Goal: Obtain resource: Download file/media

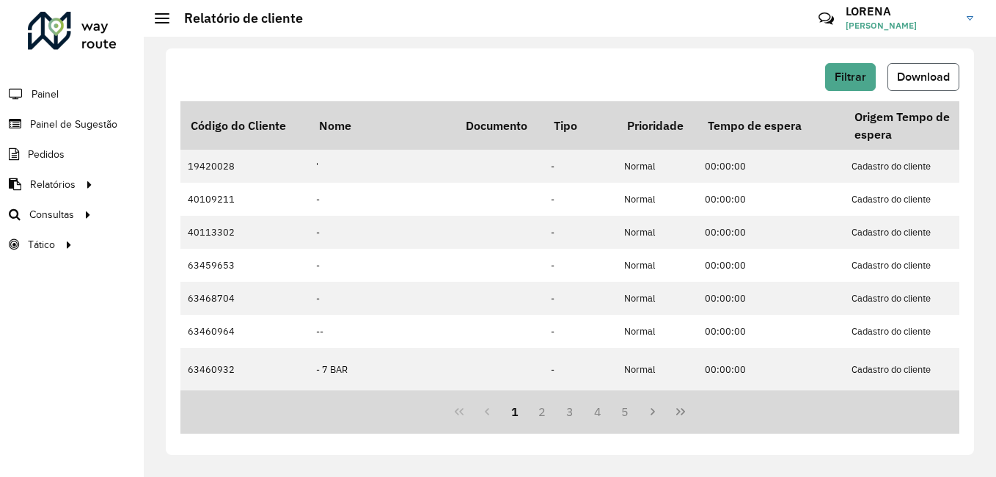
click at [928, 76] on span "Download" at bounding box center [923, 76] width 53 height 12
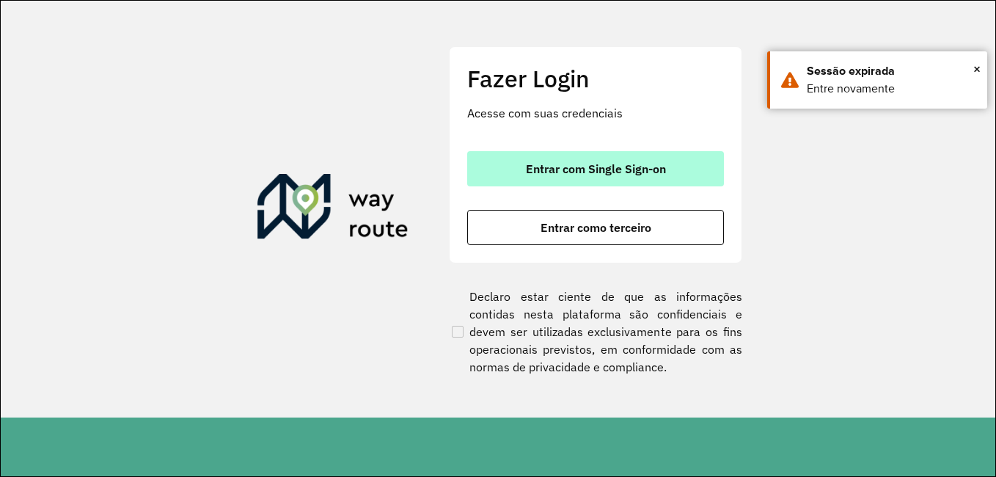
click at [610, 163] on span "Entrar com Single Sign-on" at bounding box center [596, 169] width 140 height 12
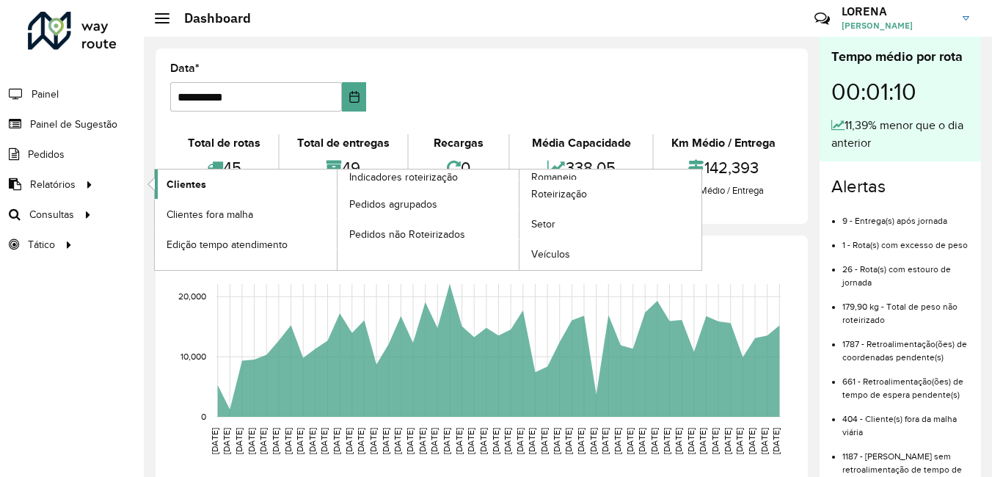
click at [224, 186] on link "Clientes" at bounding box center [246, 183] width 182 height 29
